Goal: Navigation & Orientation: Find specific page/section

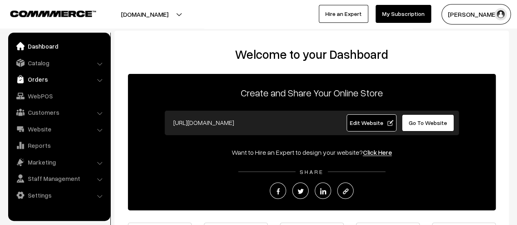
click at [40, 81] on link "Orders" at bounding box center [58, 79] width 97 height 15
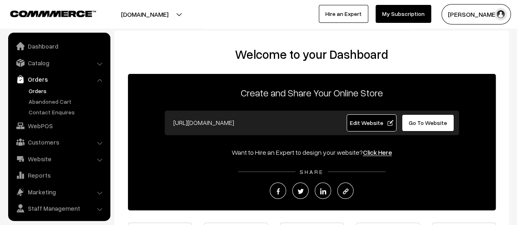
click at [38, 90] on link "Orders" at bounding box center [67, 91] width 81 height 9
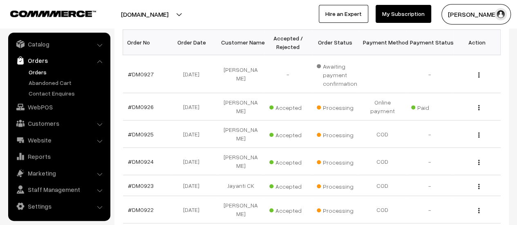
scroll to position [137, 0]
click at [135, 74] on link "#DM0927" at bounding box center [141, 74] width 26 height 7
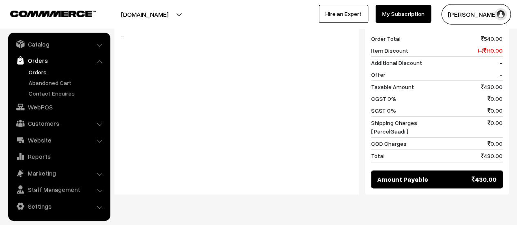
scroll to position [497, 0]
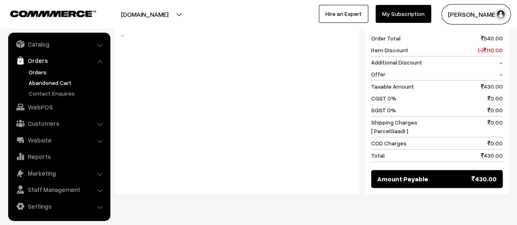
click at [40, 83] on link "Abandoned Cart" at bounding box center [67, 82] width 81 height 9
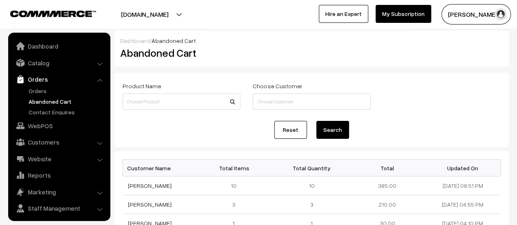
scroll to position [19, 0]
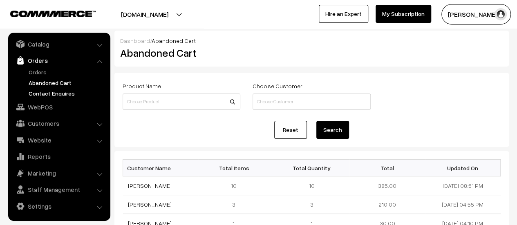
click at [42, 92] on link "Contact Enquires" at bounding box center [67, 93] width 81 height 9
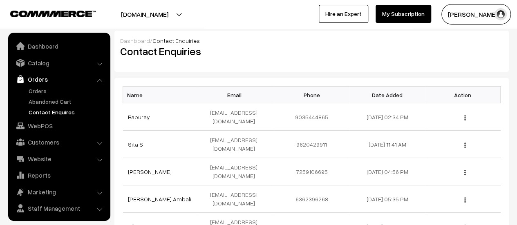
scroll to position [19, 0]
